Goal: Information Seeking & Learning: Learn about a topic

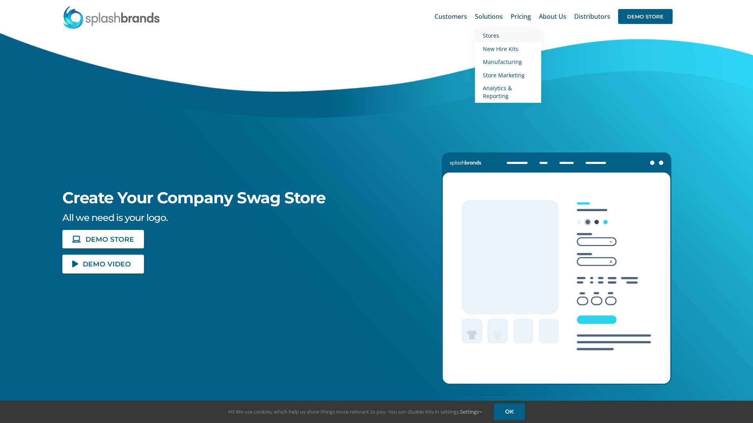
click at [498, 33] on span "Stores" at bounding box center [491, 35] width 16 height 7
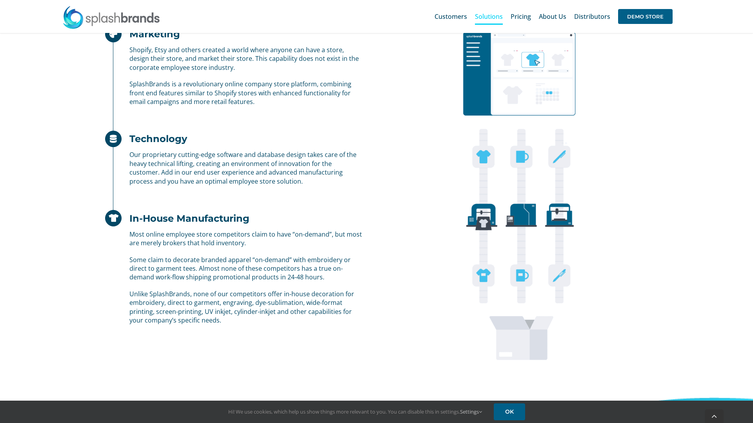
scroll to position [629, 0]
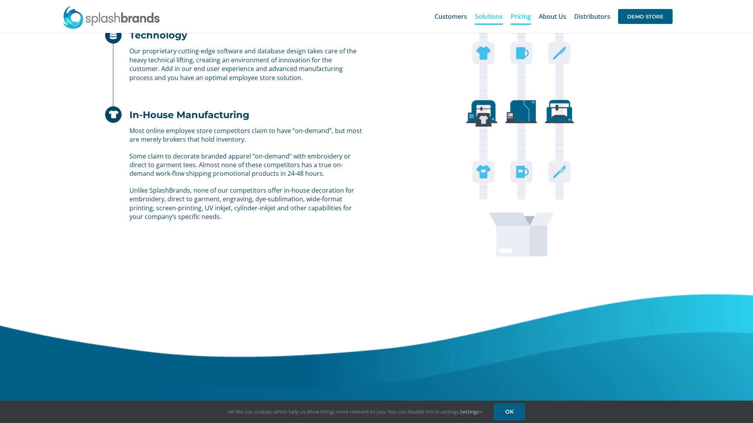
click at [523, 14] on span "Pricing" at bounding box center [520, 16] width 20 height 6
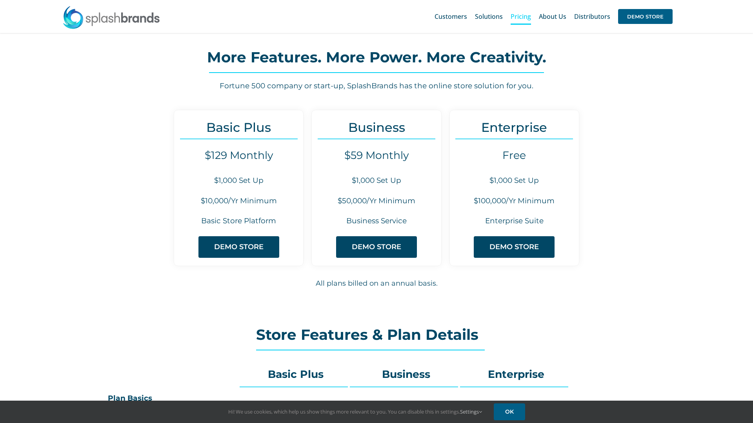
scroll to position [8, 0]
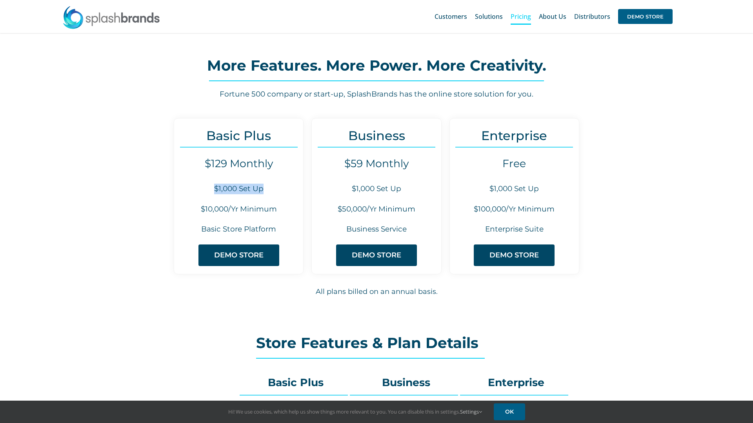
drag, startPoint x: 276, startPoint y: 187, endPoint x: 195, endPoint y: 187, distance: 80.8
click at [195, 187] on h6 "$1,000 Set Up" at bounding box center [238, 188] width 129 height 11
drag, startPoint x: 281, startPoint y: 159, endPoint x: 190, endPoint y: 162, distance: 90.6
click at [190, 162] on h4 "$129 Monthly" at bounding box center [238, 163] width 129 height 13
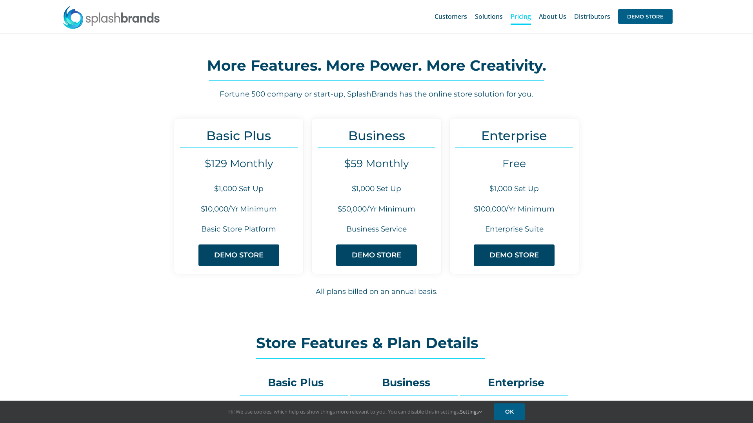
click at [202, 179] on div "Basic Plus $129 Monthly $1,000 Set Up $10,000/Yr Minimum Basic Store Platform D…" at bounding box center [239, 196] width 130 height 156
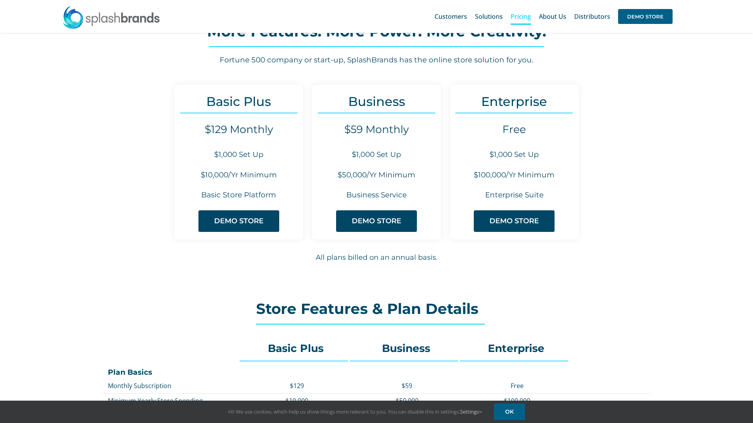
scroll to position [39, 0]
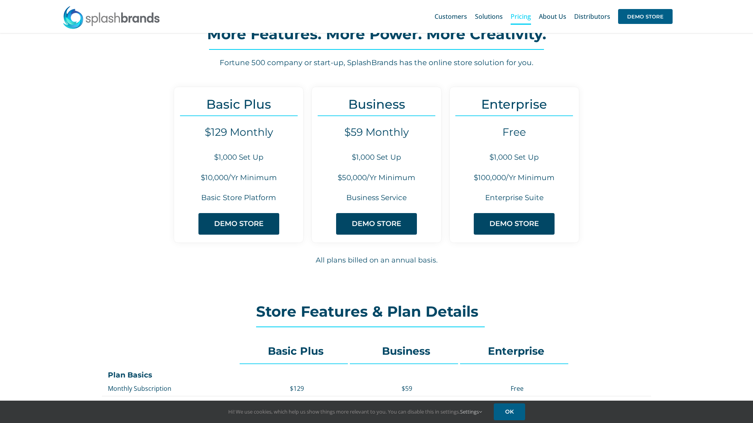
drag, startPoint x: 557, startPoint y: 172, endPoint x: 466, endPoint y: 173, distance: 91.4
click at [466, 173] on h6 "$100,000/Yr Minimum" at bounding box center [514, 177] width 129 height 11
drag, startPoint x: 560, startPoint y: 180, endPoint x: 458, endPoint y: 172, distance: 102.2
click at [458, 172] on h6 "$100,000/Yr Minimum" at bounding box center [514, 177] width 129 height 11
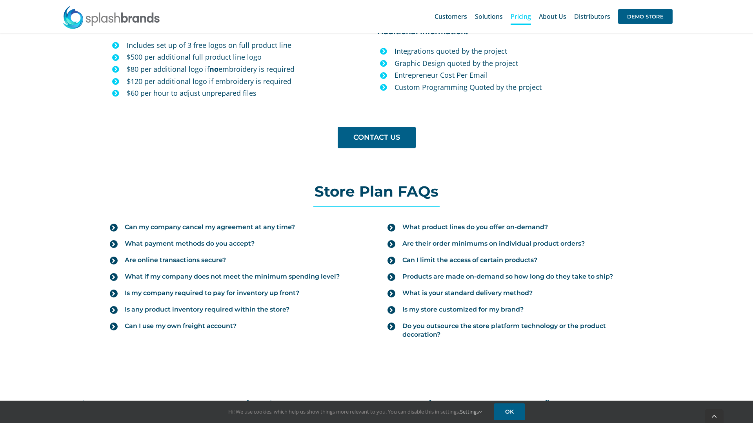
scroll to position [734, 0]
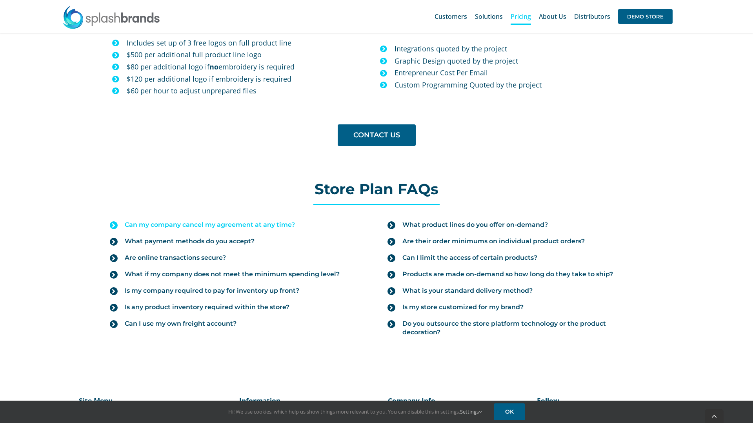
click at [271, 225] on span "Can my company cancel my agreement at any time?" at bounding box center [210, 224] width 170 height 9
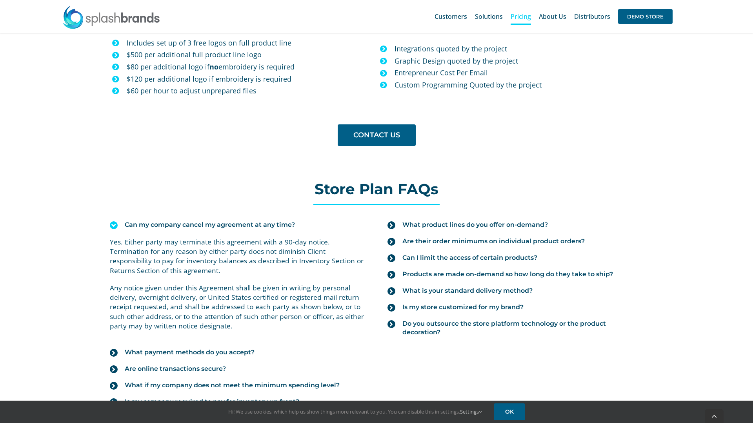
click at [271, 224] on span "Can my company cancel my agreement at any time?" at bounding box center [210, 224] width 170 height 9
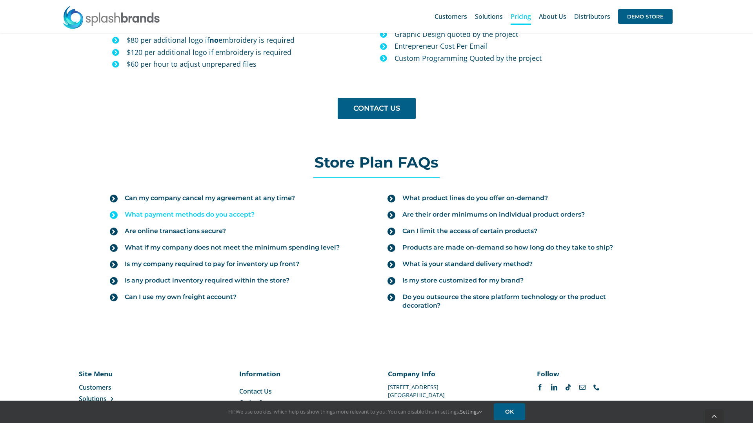
scroll to position [760, 0]
click at [314, 254] on link "What if my company does not meet the minimum spending level?" at bounding box center [238, 248] width 256 height 16
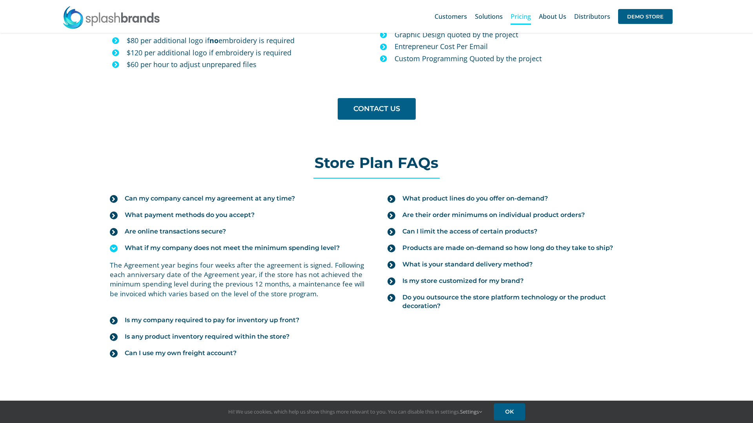
scroll to position [762, 0]
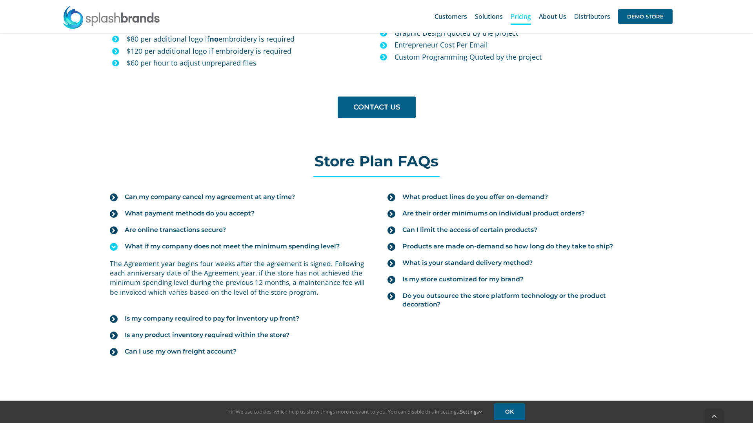
click at [161, 247] on span "What if my company does not meet the minimum spending level?" at bounding box center [232, 246] width 215 height 9
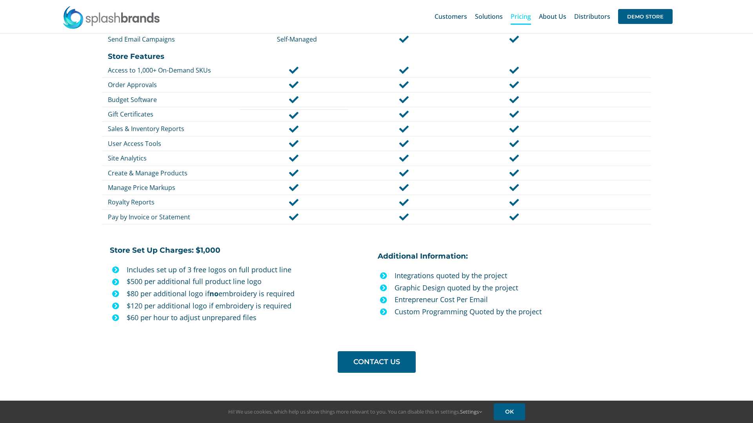
scroll to position [218, 0]
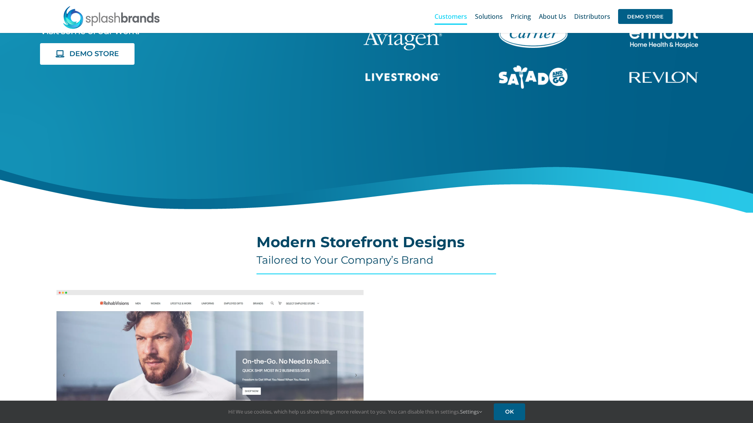
scroll to position [87, 0]
